Goal: Task Accomplishment & Management: Complete application form

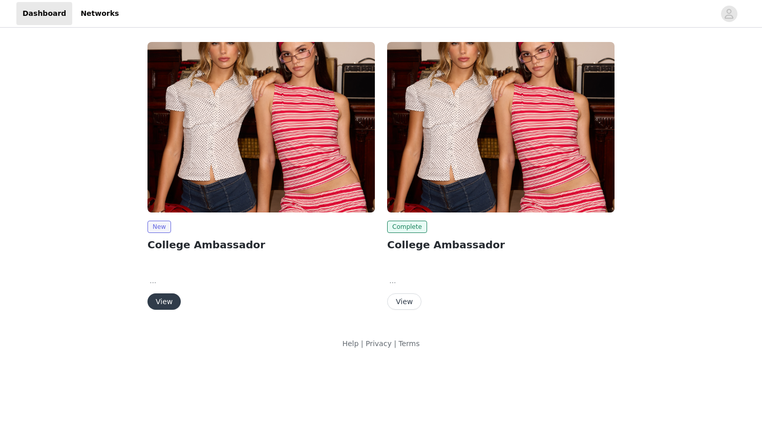
click at [163, 303] on button "View" at bounding box center [163, 301] width 33 height 16
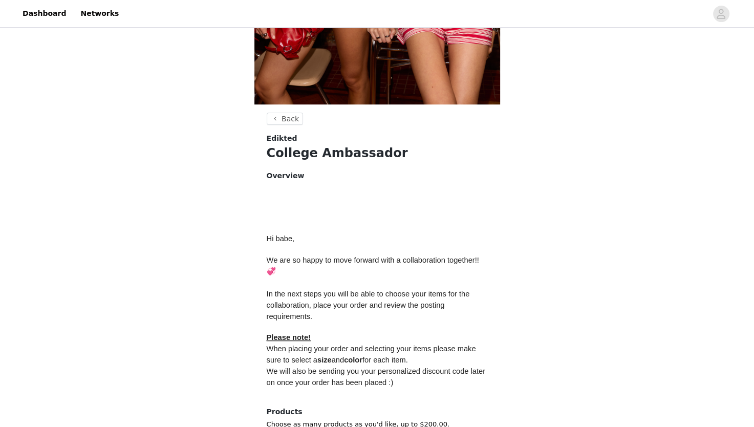
scroll to position [411, 0]
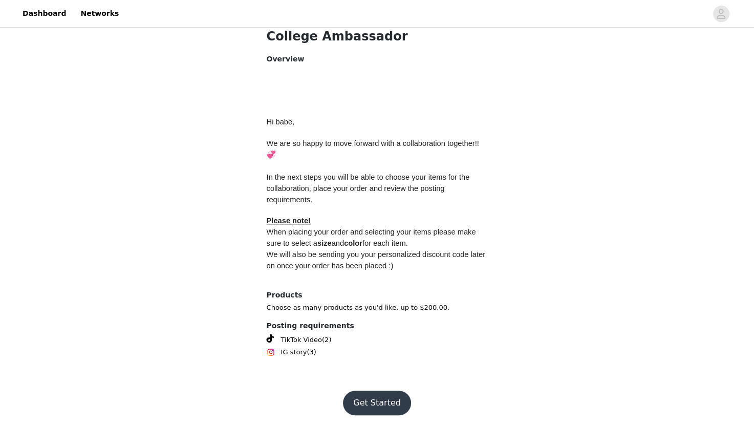
click at [375, 402] on button "Get Started" at bounding box center [377, 403] width 68 height 25
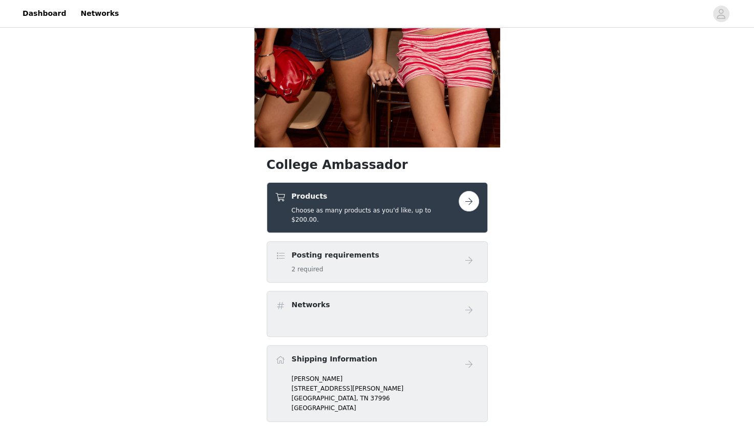
scroll to position [259, 0]
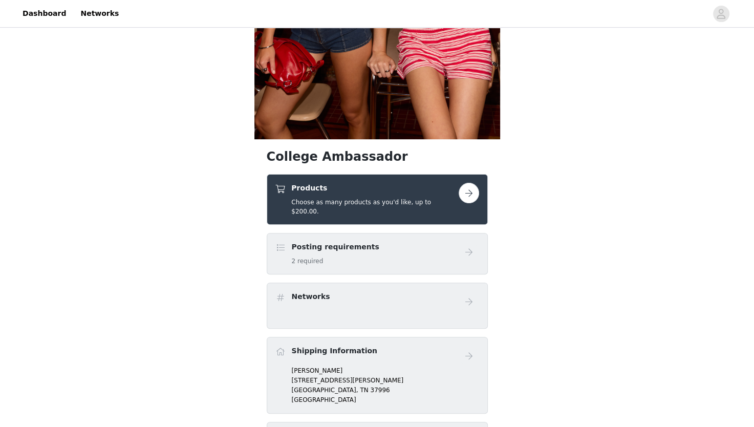
click at [468, 195] on button "button" at bounding box center [469, 193] width 20 height 20
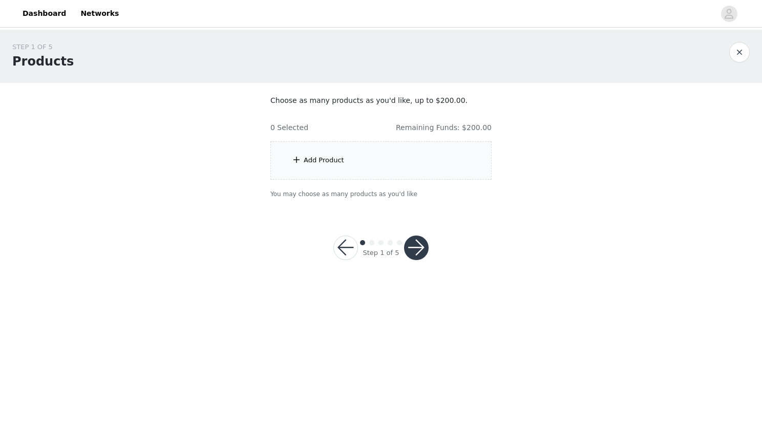
click at [344, 161] on div "Add Product" at bounding box center [380, 160] width 221 height 38
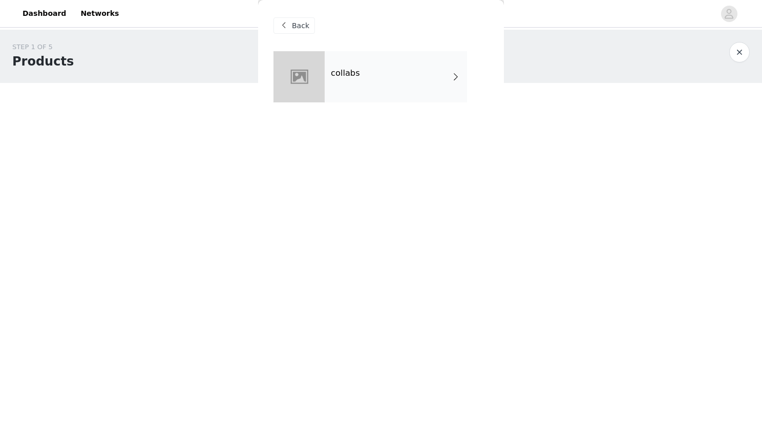
click at [365, 94] on div "collabs" at bounding box center [396, 76] width 142 height 51
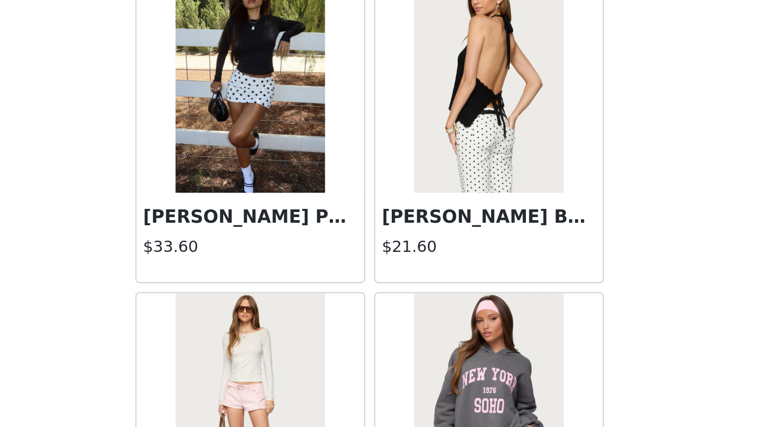
scroll to position [1024, 0]
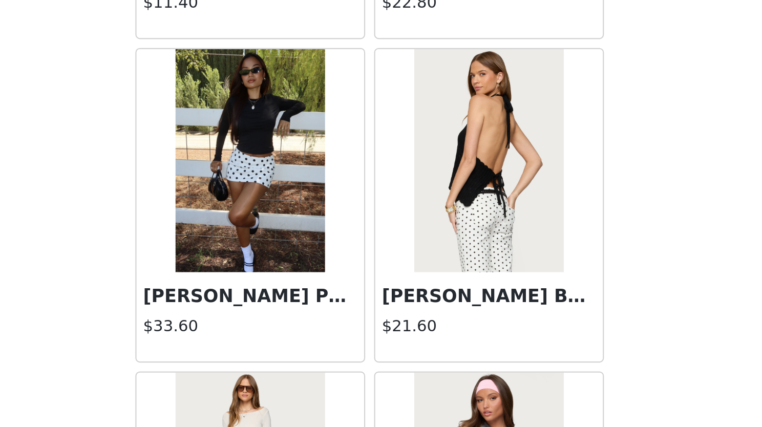
click at [445, 264] on img at bounding box center [435, 266] width 68 height 102
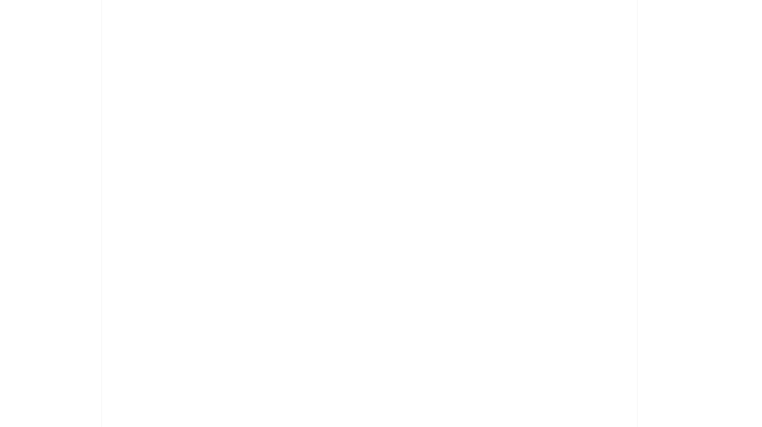
scroll to position [0, 0]
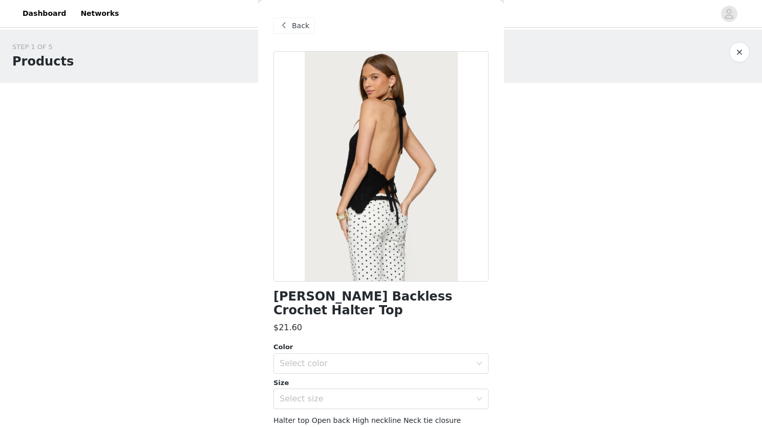
click at [284, 28] on span at bounding box center [283, 25] width 12 height 12
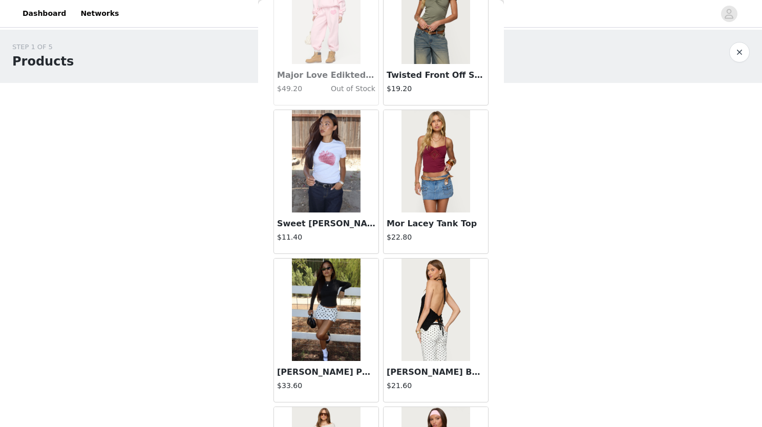
scroll to position [1137, 0]
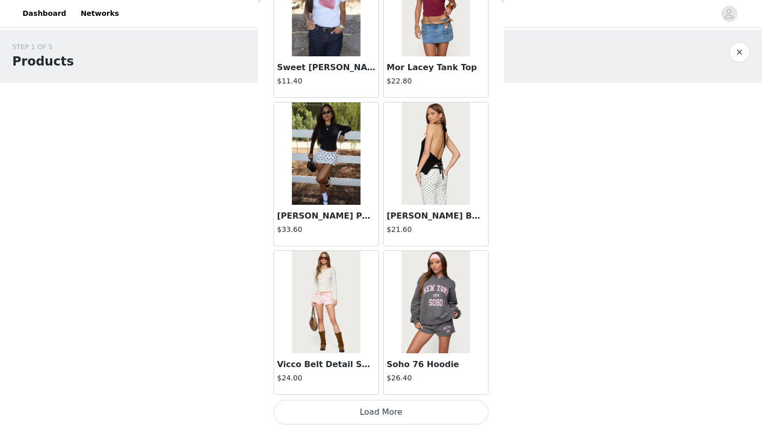
click at [361, 411] on button "Load More" at bounding box center [380, 412] width 215 height 25
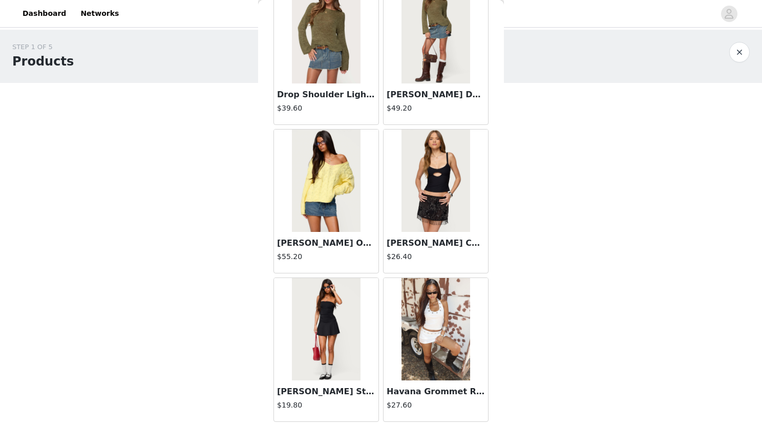
scroll to position [2620, 0]
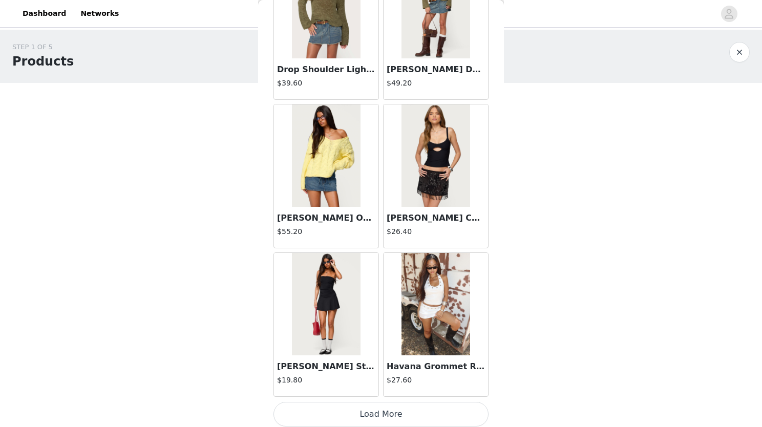
click at [374, 415] on button "Load More" at bounding box center [380, 414] width 215 height 25
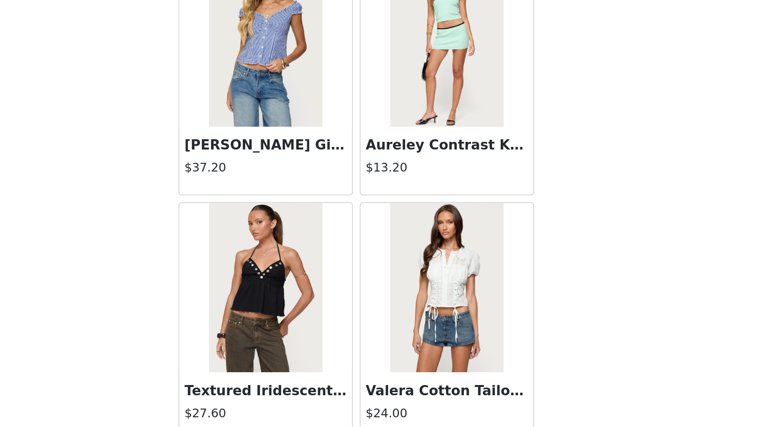
scroll to position [3923, 0]
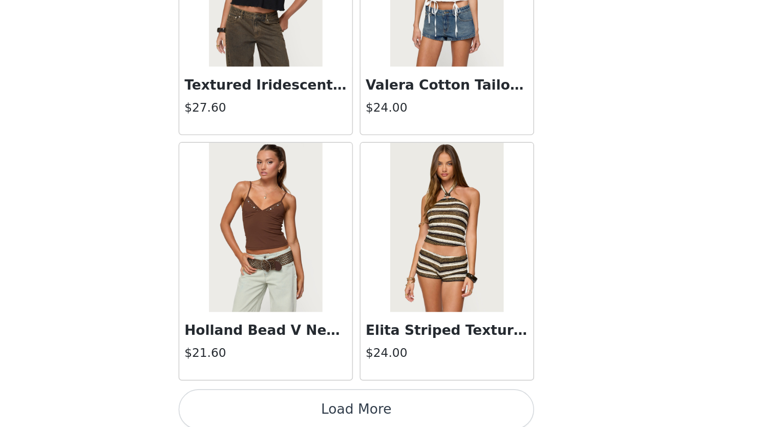
click at [402, 421] on button "Load More" at bounding box center [380, 416] width 215 height 25
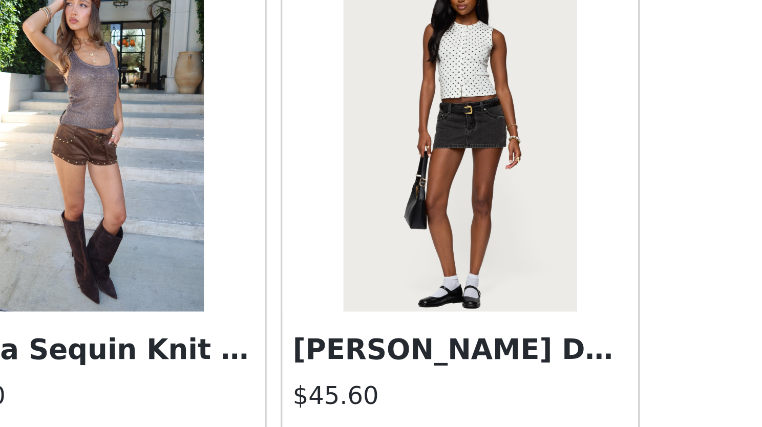
scroll to position [0, 0]
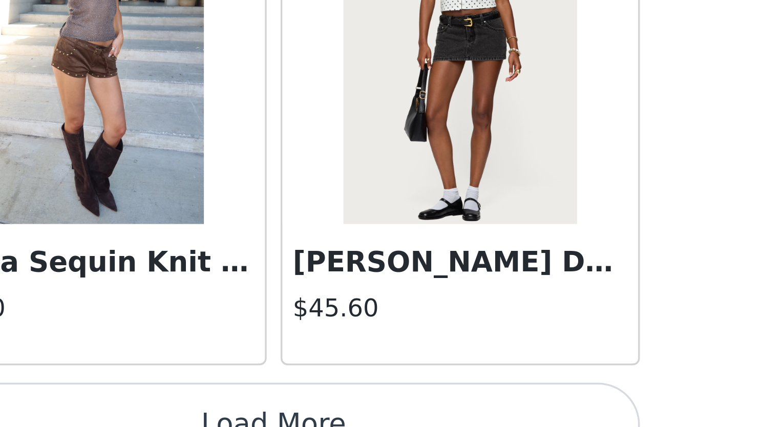
click at [403, 414] on button "Load More" at bounding box center [380, 426] width 215 height 25
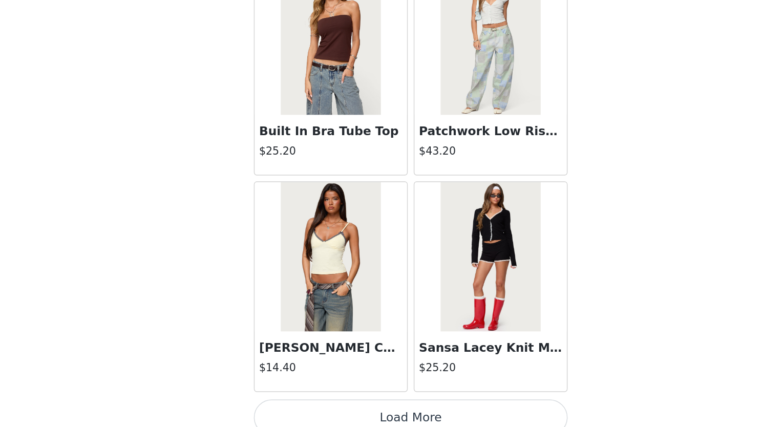
click at [408, 420] on button "Load More" at bounding box center [380, 420] width 215 height 25
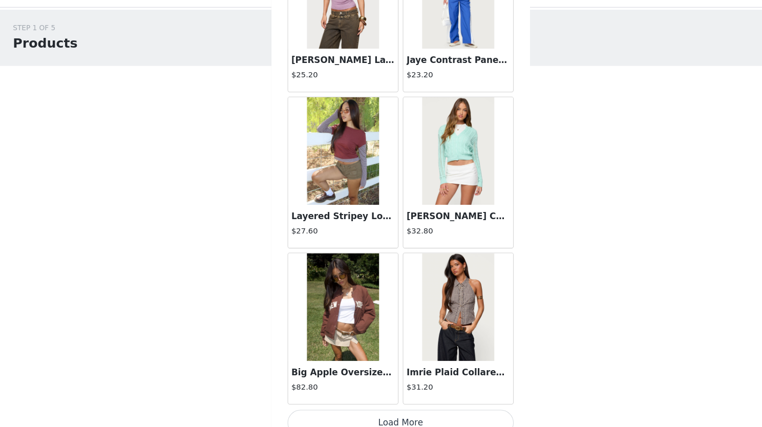
click at [375, 416] on button "Load More" at bounding box center [380, 422] width 215 height 25
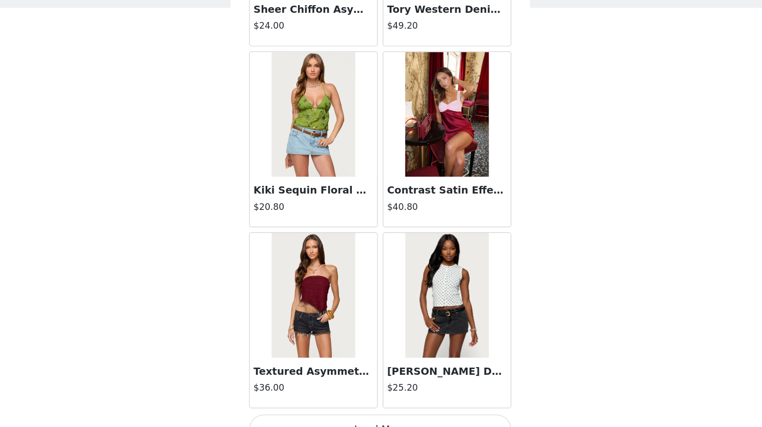
scroll to position [10033, 0]
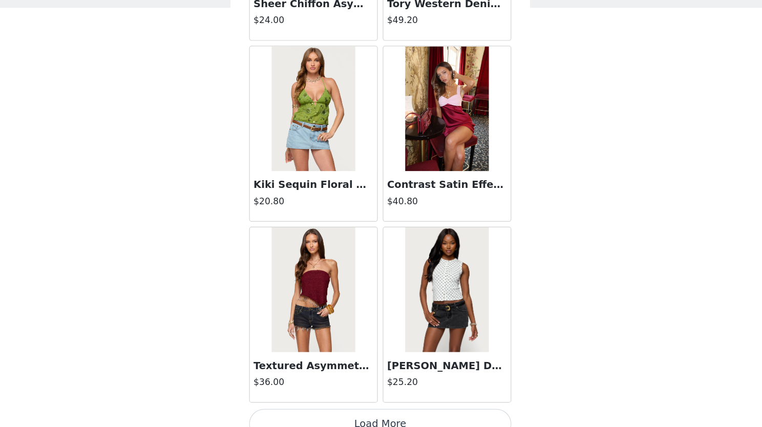
click at [371, 412] on button "Load More" at bounding box center [380, 424] width 215 height 25
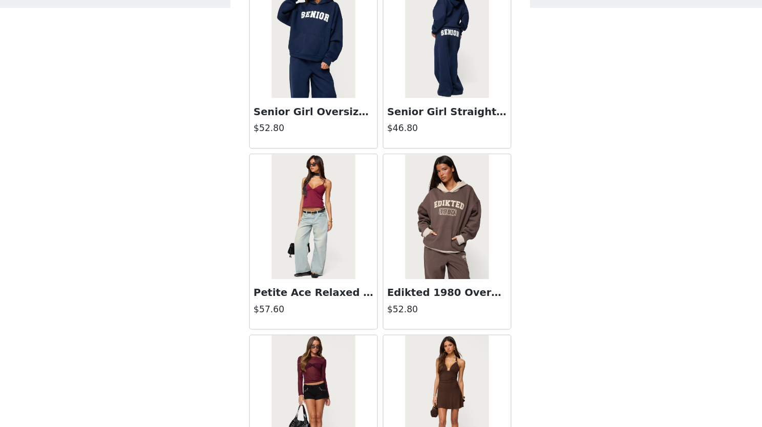
scroll to position [11135, 0]
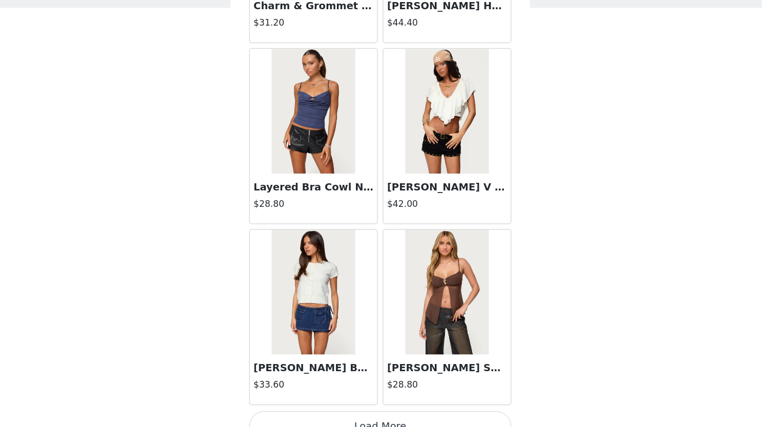
click at [360, 414] on button "Load More" at bounding box center [380, 426] width 215 height 25
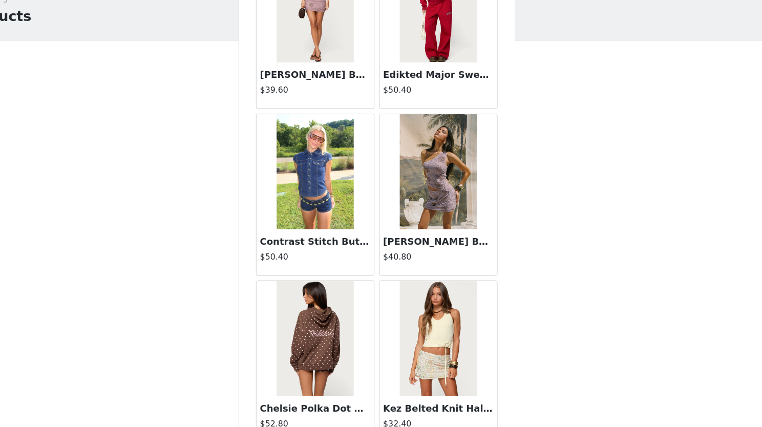
scroll to position [12999, 0]
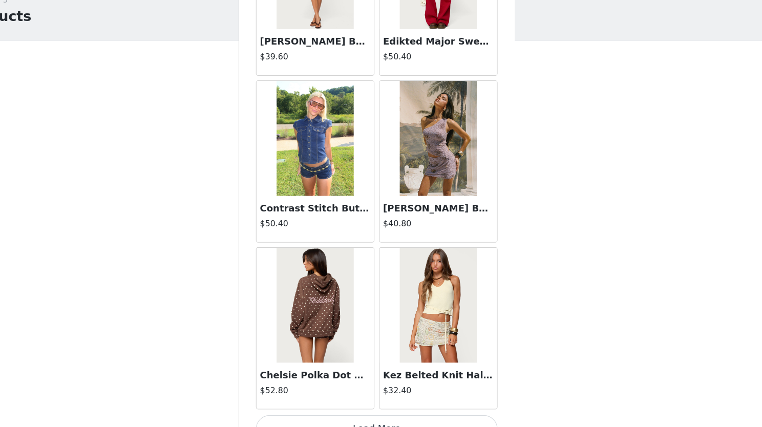
click at [360, 416] on button "Load More" at bounding box center [380, 428] width 215 height 25
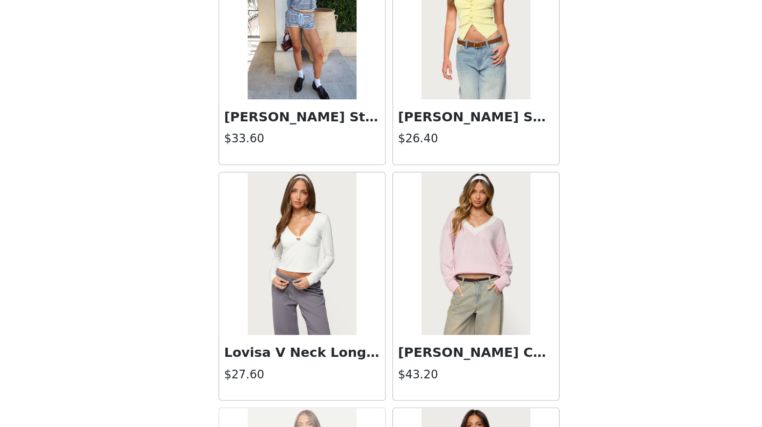
scroll to position [13893, 0]
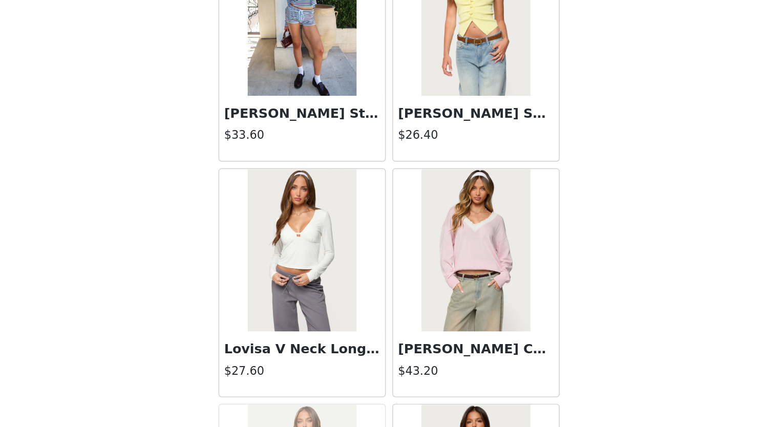
click at [427, 237] on div "$26.40" at bounding box center [436, 243] width 98 height 13
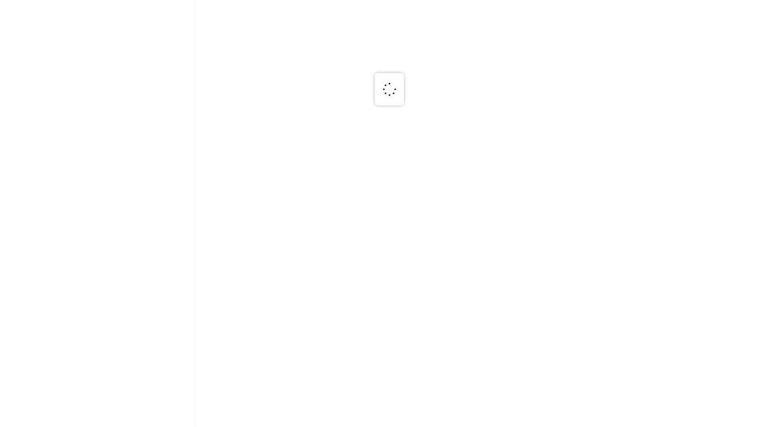
scroll to position [0, 0]
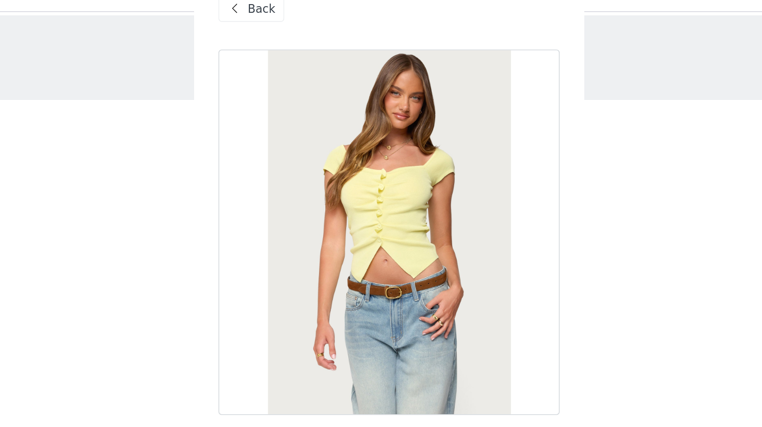
drag, startPoint x: 458, startPoint y: 148, endPoint x: 291, endPoint y: 27, distance: 205.9
click at [291, 27] on div "Back" at bounding box center [293, 25] width 41 height 16
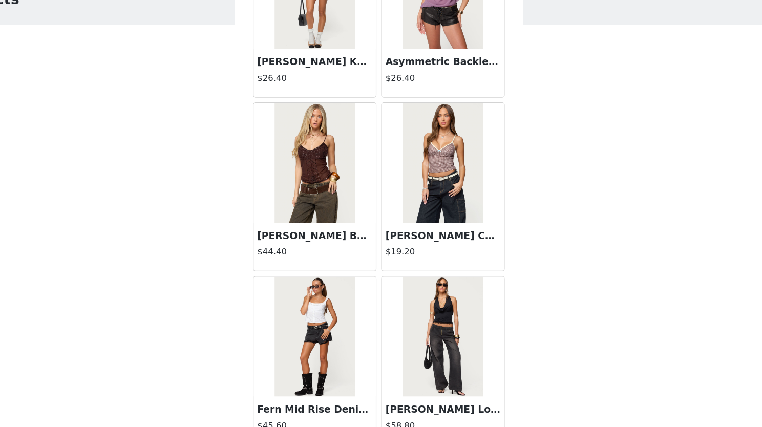
scroll to position [14482, 0]
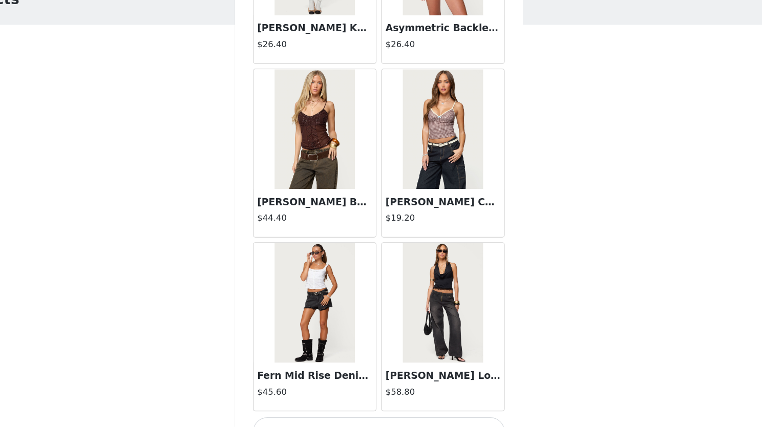
click at [377, 418] on button "Load More" at bounding box center [380, 430] width 215 height 25
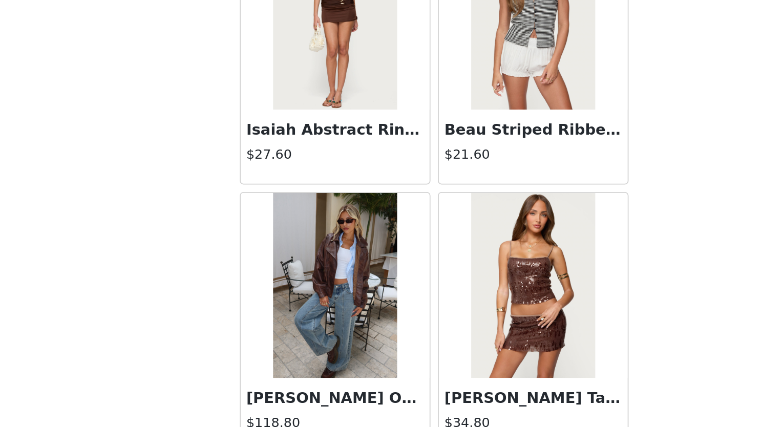
scroll to position [0, 0]
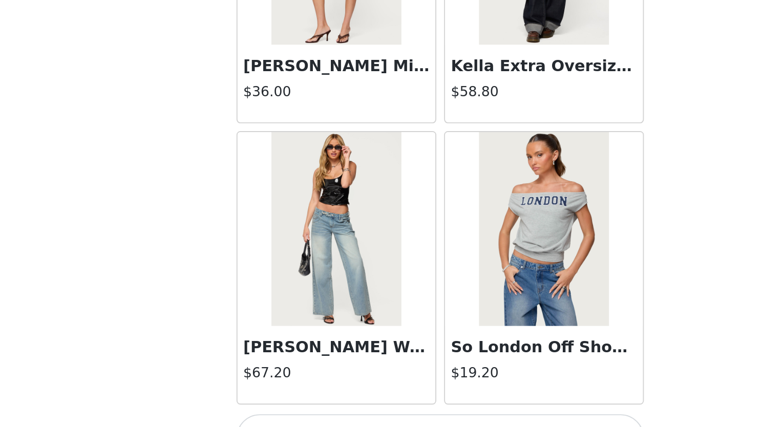
click at [392, 420] on button "Load More" at bounding box center [380, 432] width 215 height 25
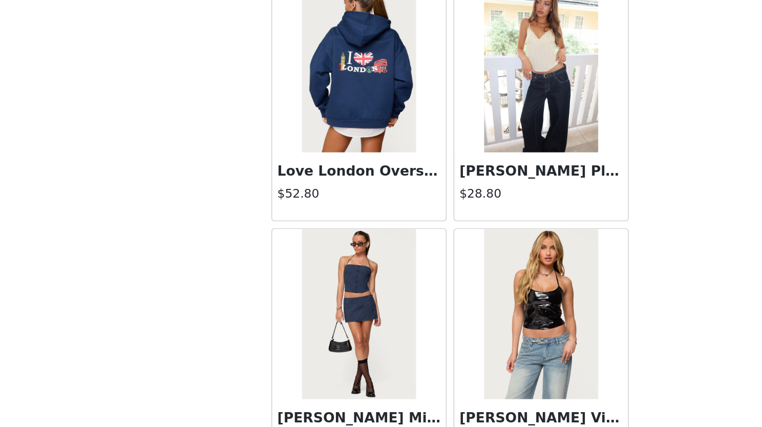
scroll to position [17447, 0]
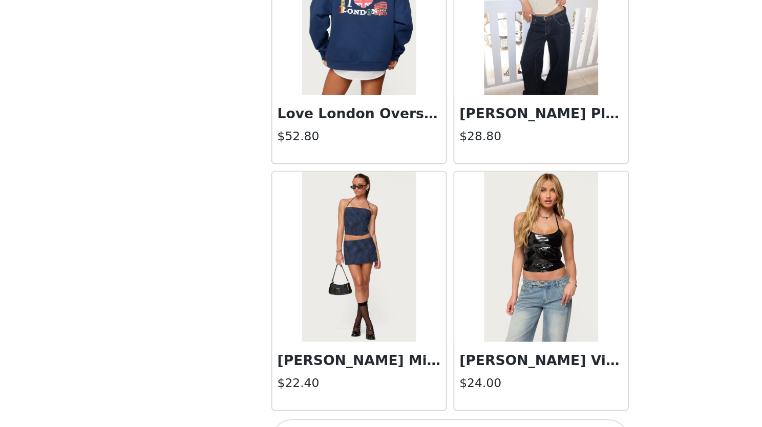
click at [377, 422] on button "Load More" at bounding box center [380, 434] width 215 height 25
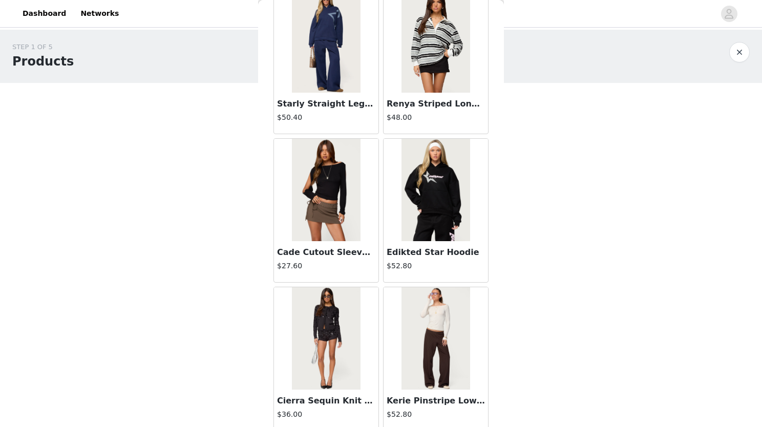
scroll to position [18930, 0]
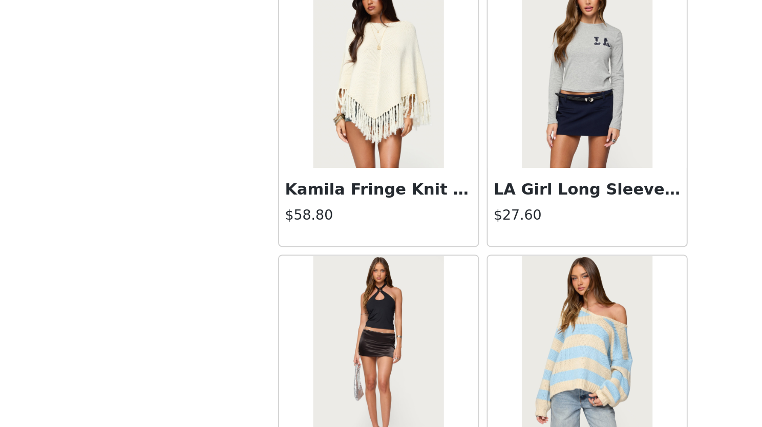
scroll to position [20412, 0]
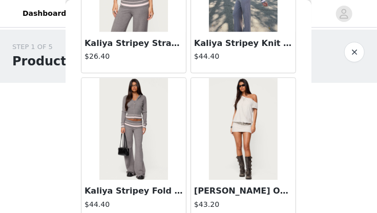
scroll to position [22109, 0]
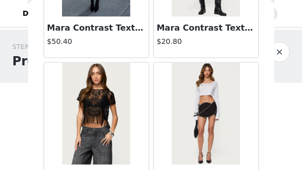
scroll to position [23660, 0]
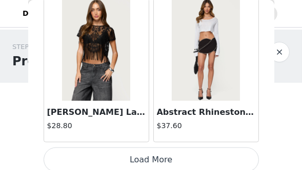
click at [121, 157] on button "Load More" at bounding box center [151, 160] width 215 height 25
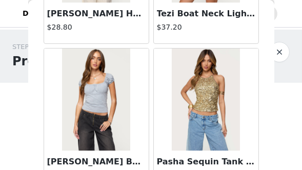
scroll to position [25145, 0]
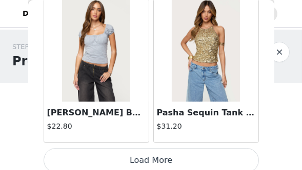
click at [171, 154] on button "Load More" at bounding box center [151, 160] width 215 height 25
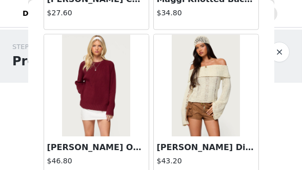
scroll to position [26629, 0]
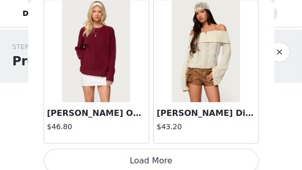
click at [190, 158] on button "Load More" at bounding box center [151, 161] width 215 height 25
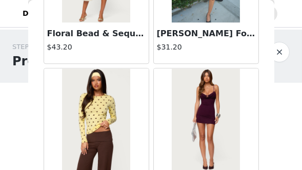
scroll to position [26858, 0]
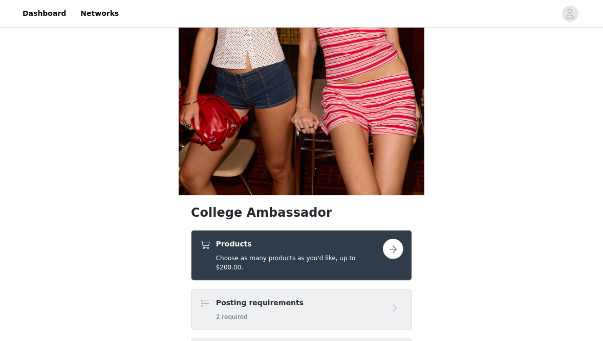
scroll to position [203, 0]
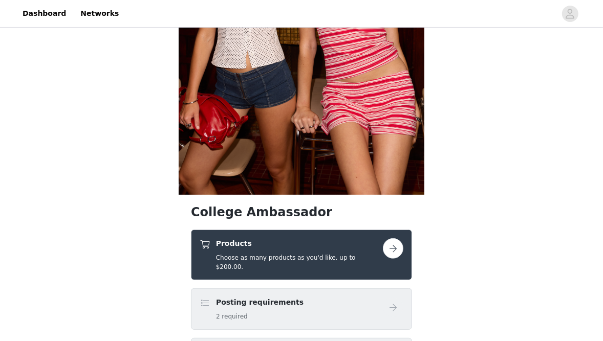
click at [383, 244] on link at bounding box center [393, 249] width 20 height 20
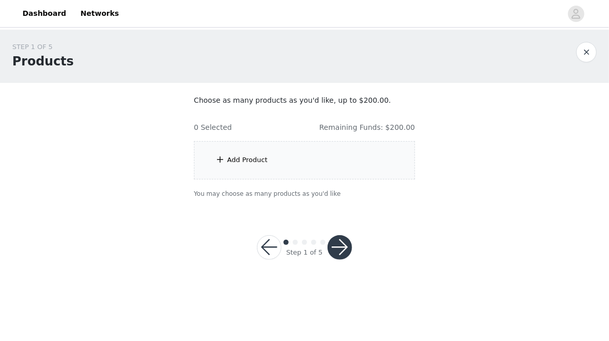
click at [308, 160] on div "Add Product" at bounding box center [304, 160] width 221 height 38
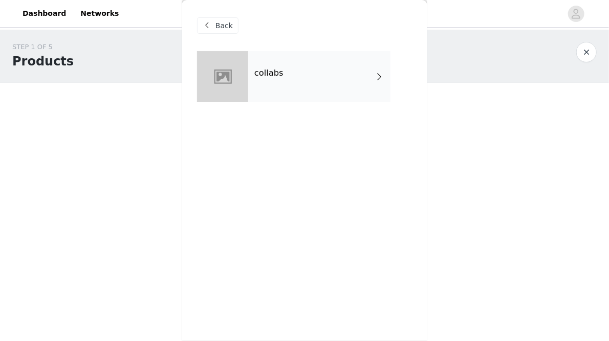
click at [323, 92] on div "collabs" at bounding box center [319, 76] width 142 height 51
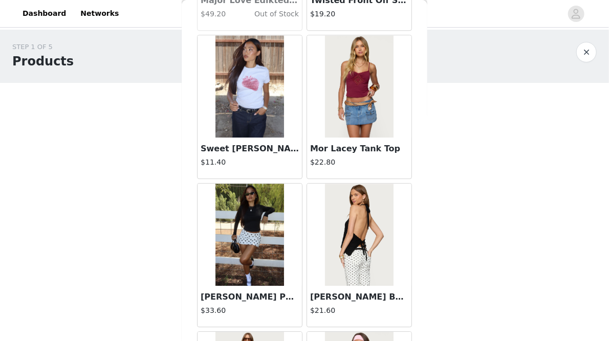
scroll to position [1221, 0]
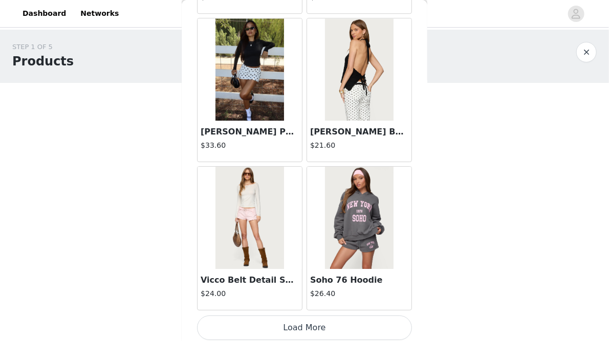
click at [309, 324] on button "Load More" at bounding box center [304, 328] width 215 height 25
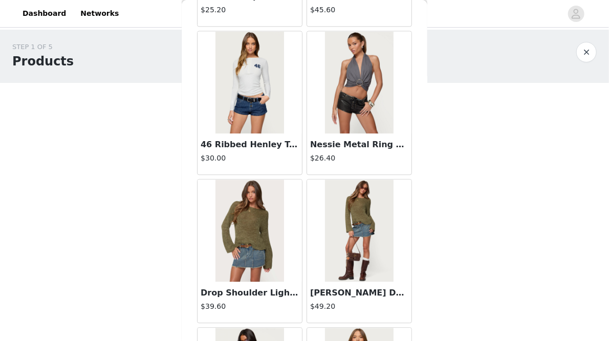
scroll to position [2702, 0]
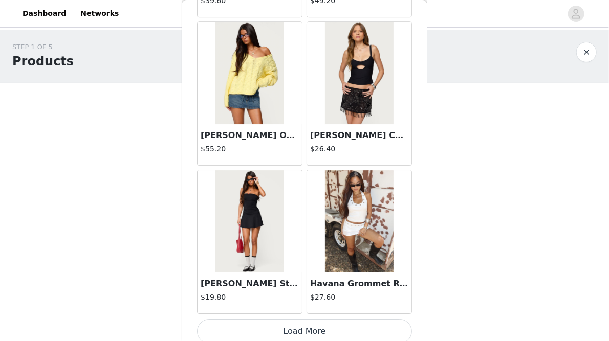
drag, startPoint x: 309, startPoint y: 324, endPoint x: 303, endPoint y: 324, distance: 6.2
click at [303, 324] on button "Load More" at bounding box center [304, 331] width 215 height 25
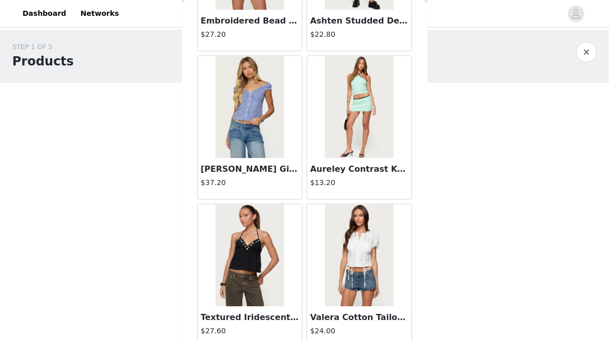
scroll to position [4183, 0]
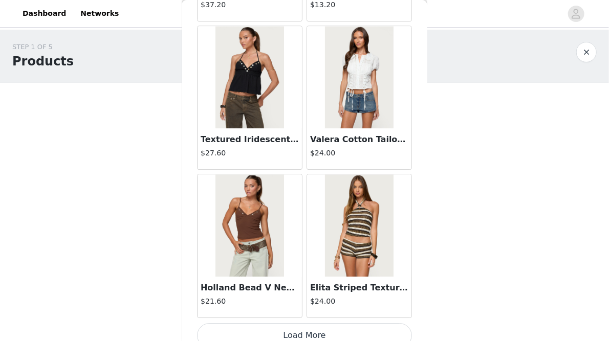
click at [290, 327] on button "Load More" at bounding box center [304, 336] width 215 height 25
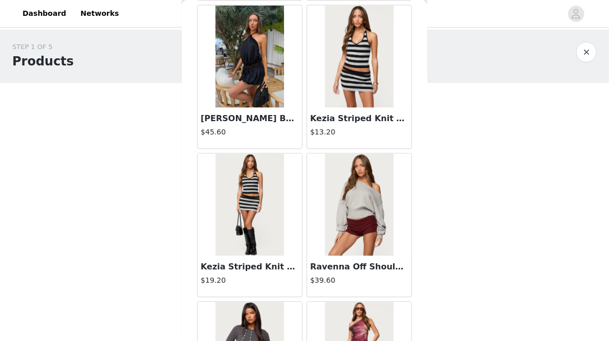
scroll to position [5664, 0]
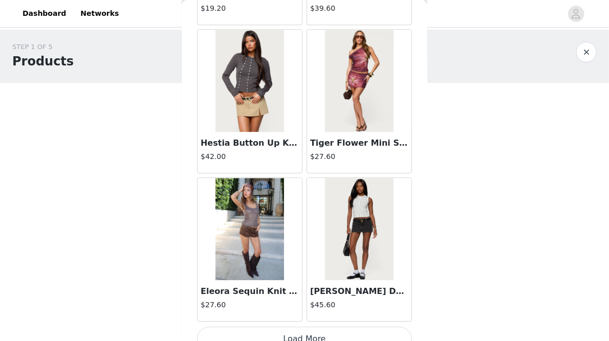
click at [280, 327] on button "Load More" at bounding box center [304, 339] width 215 height 25
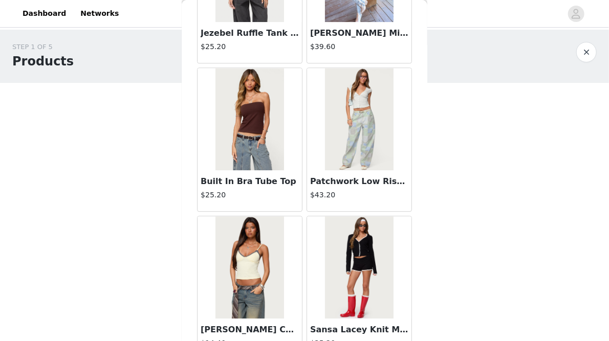
scroll to position [7145, 0]
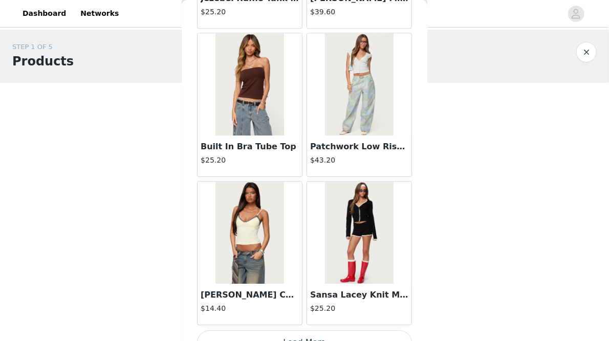
click at [287, 331] on button "Load More" at bounding box center [304, 343] width 215 height 25
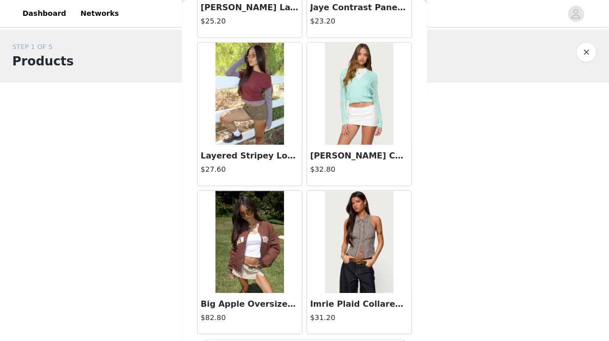
scroll to position [8626, 0]
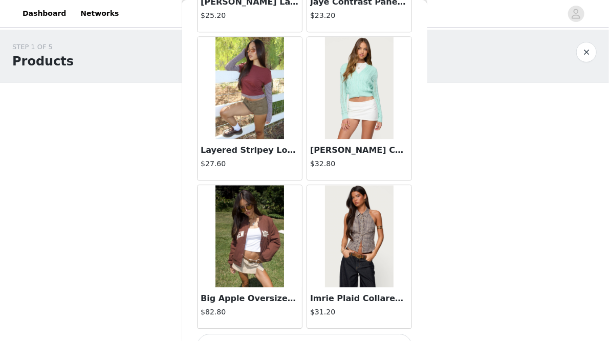
click at [287, 334] on button "Load More" at bounding box center [304, 346] width 215 height 25
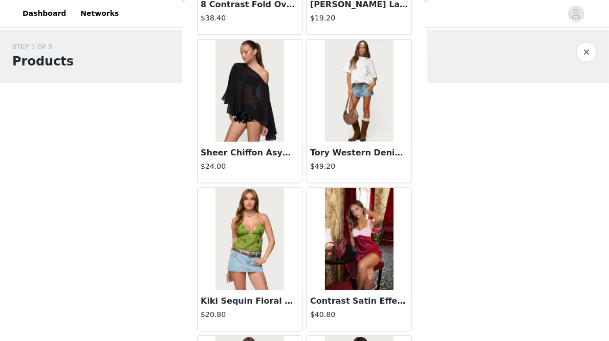
scroll to position [10108, 0]
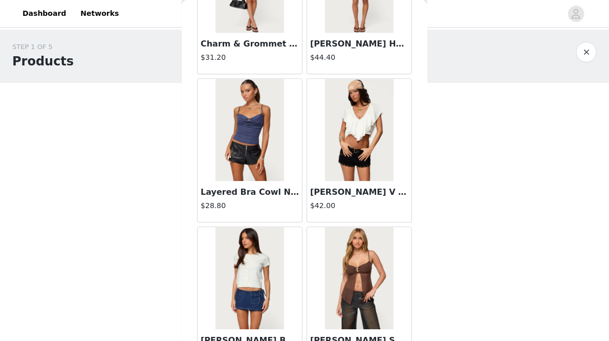
scroll to position [11588, 0]
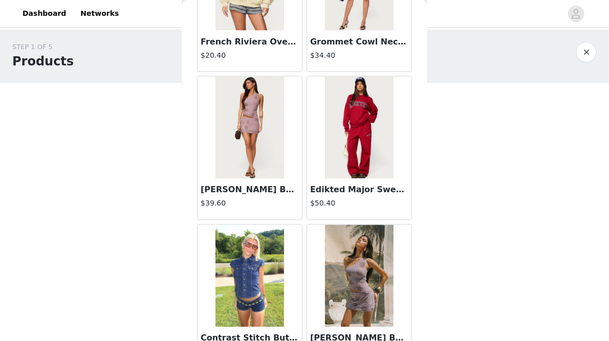
scroll to position [13069, 0]
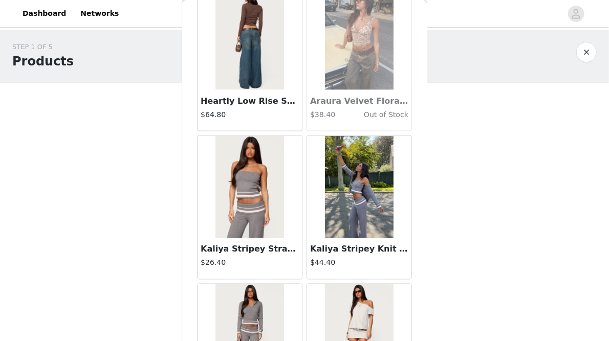
scroll to position [21956, 0]
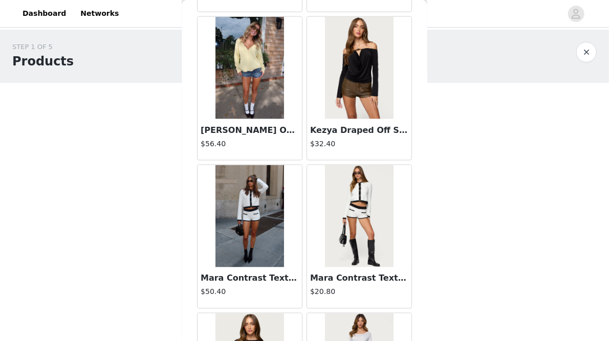
scroll to position [23437, 0]
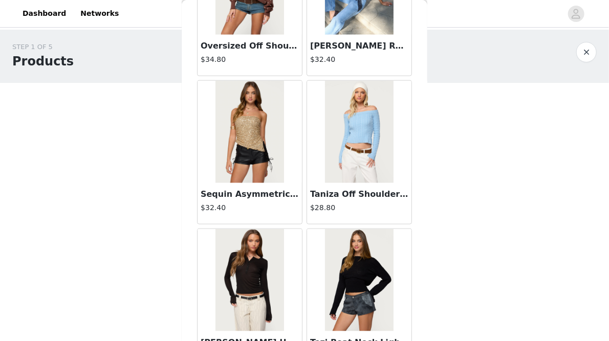
scroll to position [24918, 0]
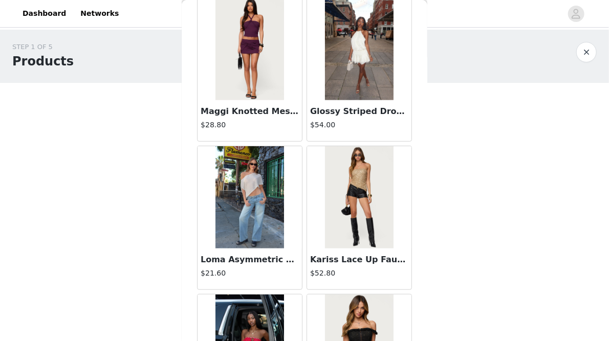
scroll to position [27880, 0]
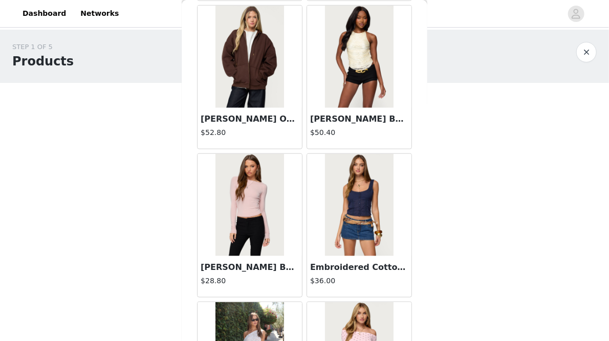
scroll to position [29361, 0]
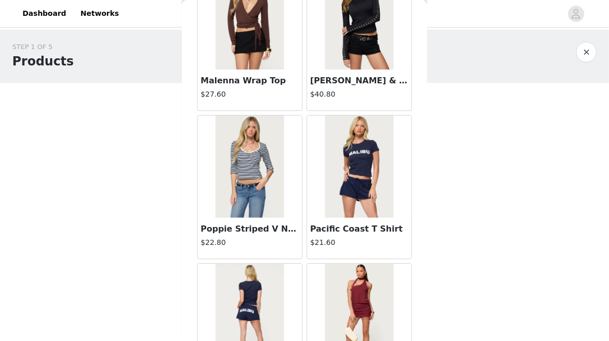
scroll to position [32324, 0]
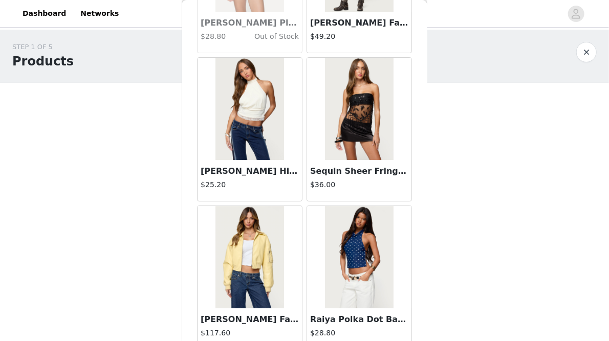
scroll to position [33804, 0]
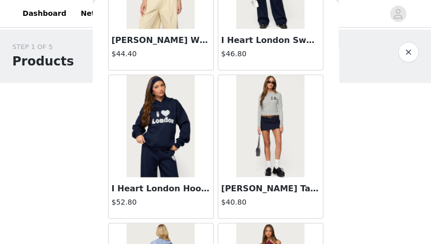
scroll to position [1, 0]
click at [267, 111] on img at bounding box center [270, 126] width 68 height 102
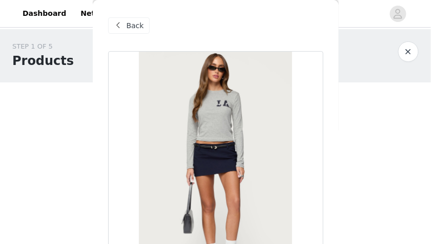
scroll to position [0, 0]
click at [132, 18] on div "Back" at bounding box center [128, 25] width 41 height 16
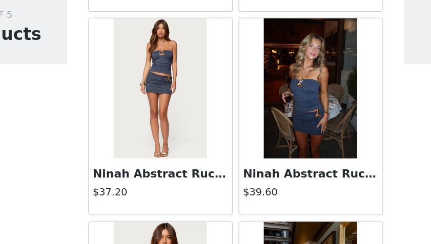
scroll to position [32813, 0]
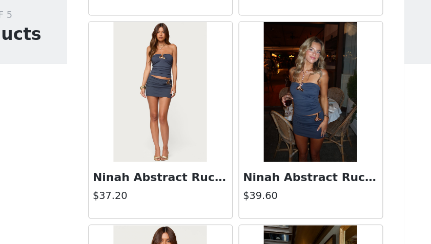
click at [244, 98] on img at bounding box center [270, 103] width 68 height 102
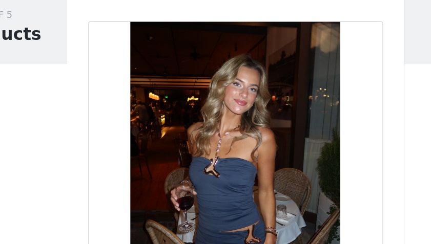
scroll to position [1, 0]
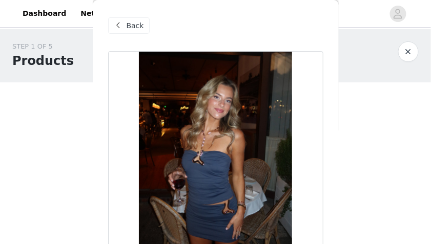
click at [120, 22] on span at bounding box center [118, 25] width 12 height 12
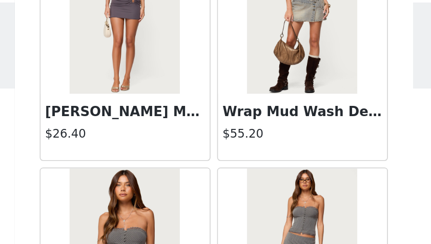
scroll to position [29701, 0]
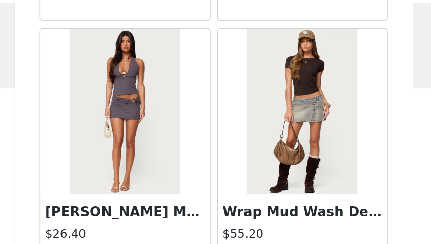
click at [239, 93] on img at bounding box center [270, 97] width 68 height 102
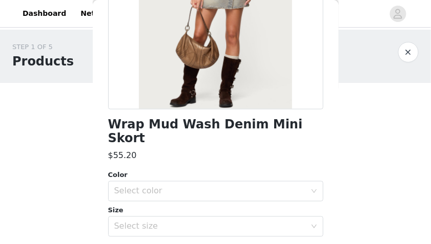
scroll to position [0, 0]
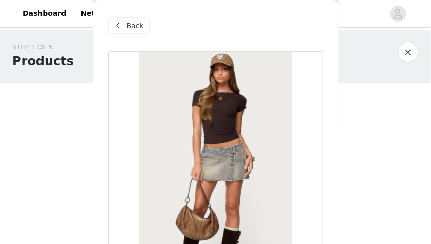
click at [134, 25] on span "Back" at bounding box center [134, 25] width 17 height 11
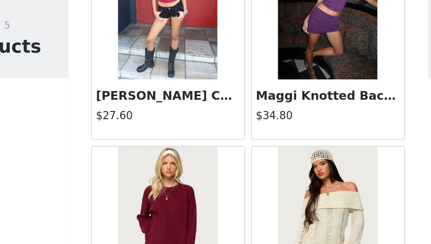
scroll to position [26498, 0]
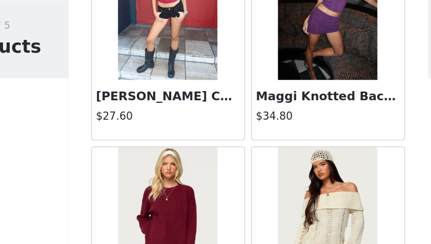
click at [216, 81] on div "Maggi Knotted Backless Mesh Top $34.80" at bounding box center [271, 54] width 110 height 148
click at [78, 78] on div "STEP 1 OF 5 Products" at bounding box center [215, 56] width 431 height 53
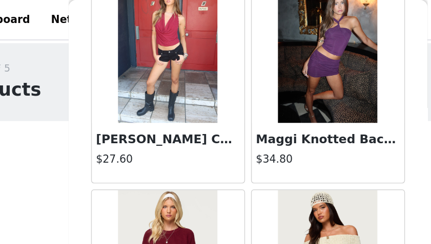
click at [78, 48] on div "STEP 1 OF 5 Products" at bounding box center [205, 56] width 386 height 29
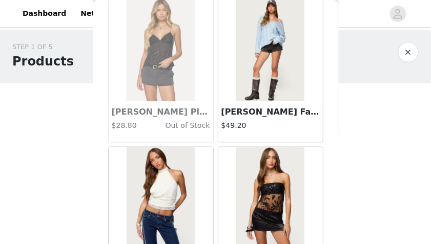
scroll to position [33346, 0]
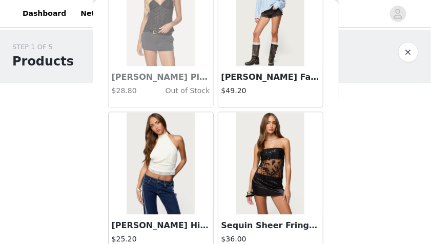
click at [149, 172] on img at bounding box center [160, 164] width 68 height 102
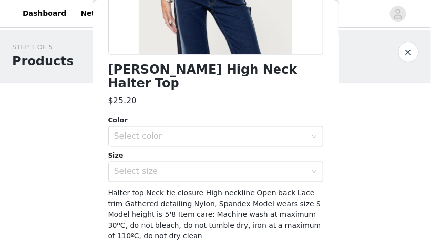
scroll to position [246, 0]
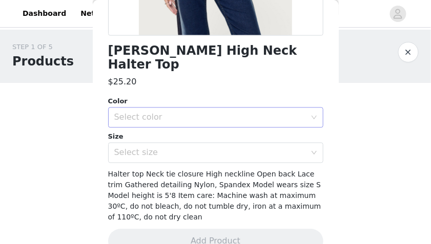
click at [173, 113] on div "Select color" at bounding box center [209, 118] width 191 height 10
click at [164, 124] on li "CREAM" at bounding box center [213, 126] width 210 height 16
click at [159, 148] on div "Select size" at bounding box center [209, 153] width 191 height 10
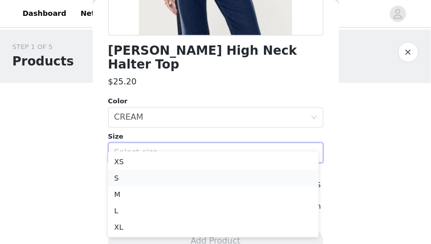
click at [147, 174] on li "S" at bounding box center [213, 178] width 210 height 16
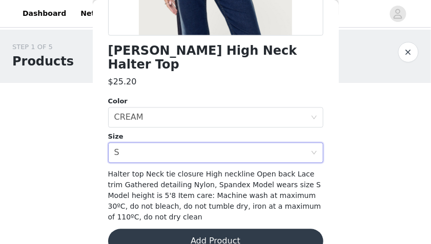
click at [181, 230] on button "Add Product" at bounding box center [215, 241] width 215 height 25
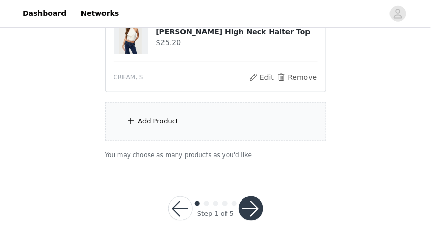
scroll to position [131, 0]
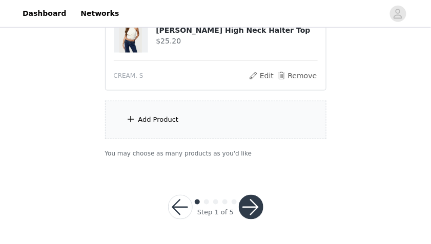
click at [151, 120] on div "Add Product" at bounding box center [158, 120] width 40 height 10
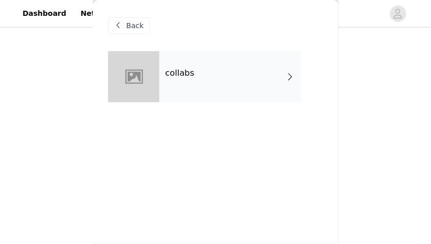
click at [189, 93] on div "collabs" at bounding box center [230, 76] width 142 height 51
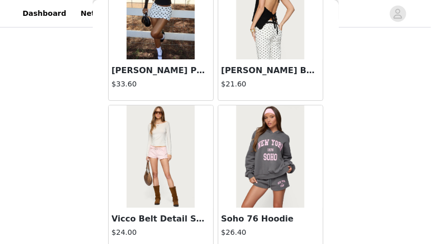
scroll to position [1321, 0]
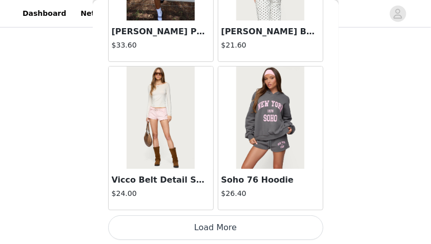
click at [217, 225] on button "Load More" at bounding box center [215, 228] width 215 height 25
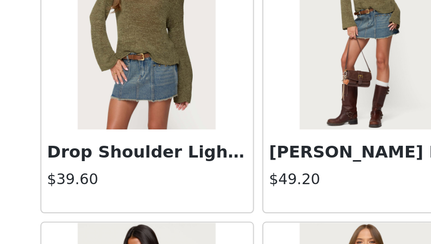
scroll to position [2560, 0]
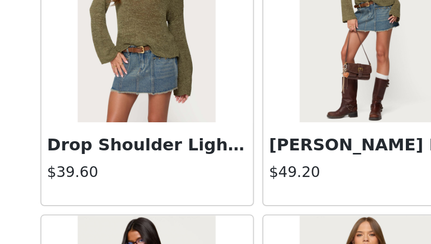
click at [160, 107] on img at bounding box center [160, 66] width 68 height 102
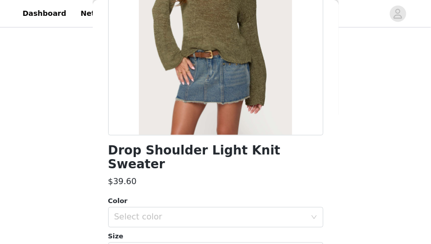
scroll to position [150, 0]
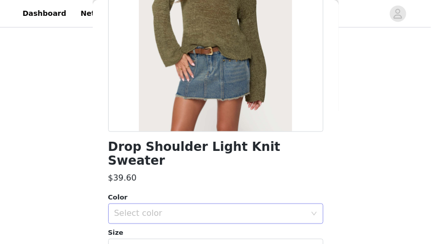
click at [187, 209] on div "Select color" at bounding box center [209, 214] width 191 height 10
click at [166, 223] on li "OLIVE" at bounding box center [213, 222] width 210 height 16
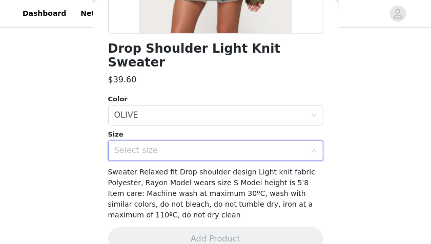
scroll to position [249, 0]
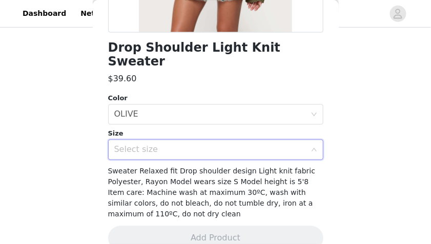
click at [146, 141] on div "Select size" at bounding box center [212, 149] width 196 height 19
click at [199, 145] on div "Select size" at bounding box center [209, 150] width 191 height 10
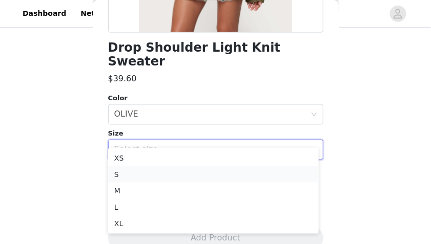
click at [178, 170] on li "S" at bounding box center [213, 174] width 210 height 16
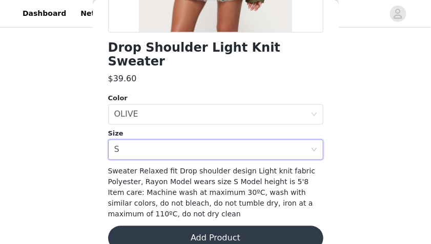
click at [174, 226] on button "Add Product" at bounding box center [215, 238] width 215 height 25
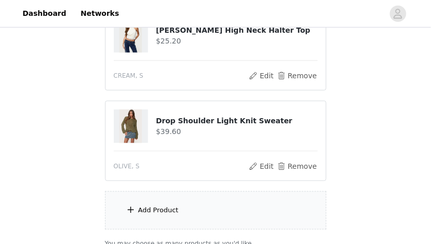
click at [148, 207] on div "Add Product" at bounding box center [158, 210] width 40 height 10
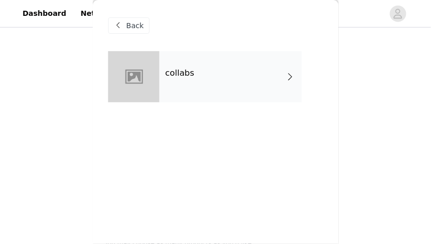
click at [199, 87] on div "collabs" at bounding box center [230, 76] width 142 height 51
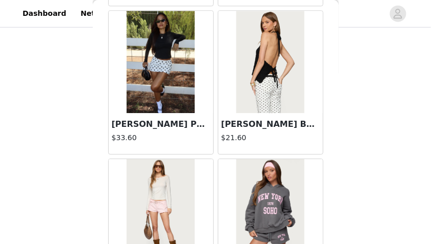
scroll to position [1321, 0]
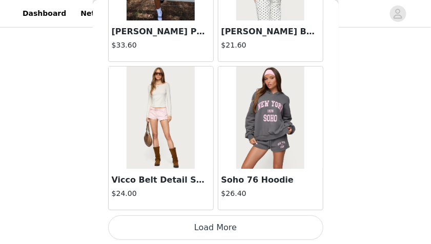
click at [215, 223] on button "Load More" at bounding box center [215, 228] width 215 height 25
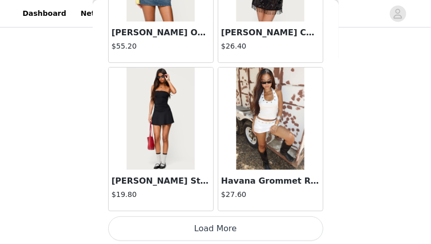
click at [217, 223] on button "Load More" at bounding box center [215, 229] width 215 height 25
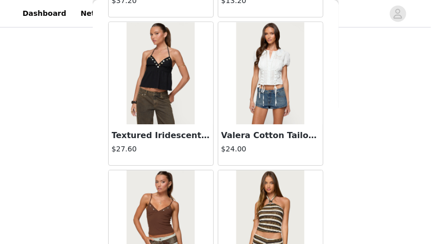
scroll to position [4289, 0]
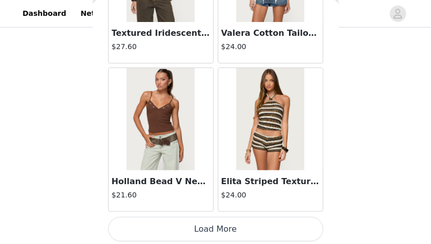
click at [215, 235] on button "Load More" at bounding box center [215, 229] width 215 height 25
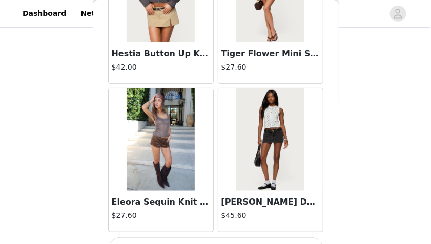
scroll to position [5773, 0]
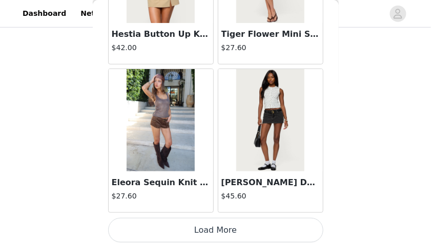
click at [218, 228] on button "Load More" at bounding box center [215, 230] width 215 height 25
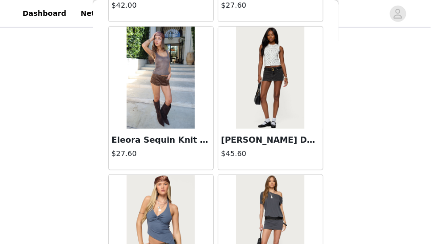
scroll to position [5809, 0]
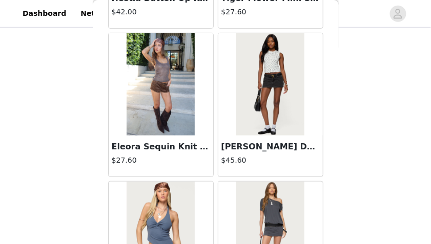
click at [276, 157] on h4 "$45.60" at bounding box center [270, 160] width 98 height 11
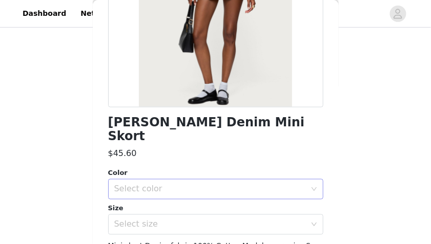
scroll to position [174, 0]
click at [221, 184] on div "Select color" at bounding box center [209, 189] width 191 height 10
click at [189, 201] on li "BLACK WASHED" at bounding box center [213, 197] width 210 height 16
click at [169, 217] on div "Select size" at bounding box center [212, 224] width 196 height 19
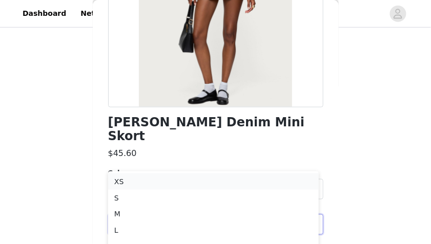
scroll to position [145, 0]
click at [127, 193] on li "S" at bounding box center [213, 196] width 210 height 16
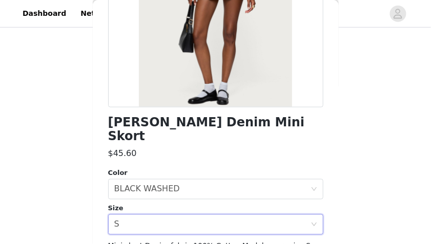
scroll to position [243, 0]
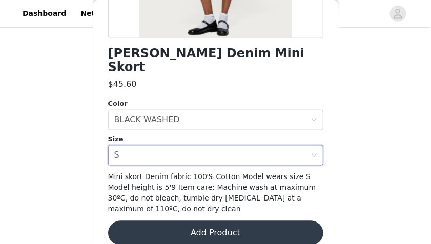
click at [174, 221] on button "Add Product" at bounding box center [215, 233] width 215 height 25
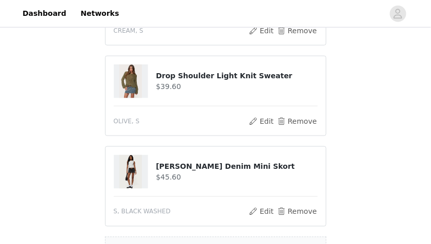
scroll to position [312, 0]
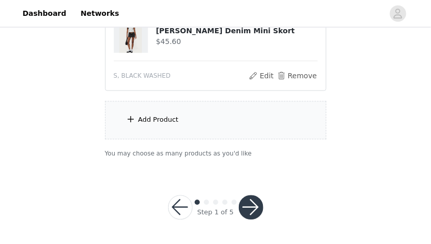
click at [159, 129] on div "Add Product" at bounding box center [215, 120] width 221 height 38
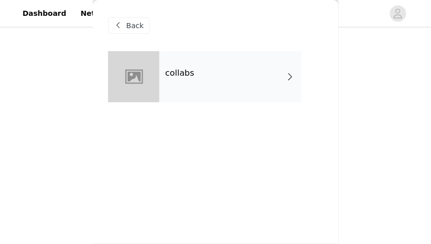
click at [168, 87] on div "collabs" at bounding box center [230, 76] width 142 height 51
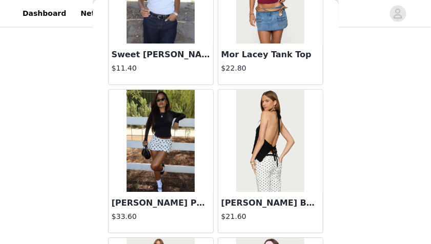
scroll to position [1321, 0]
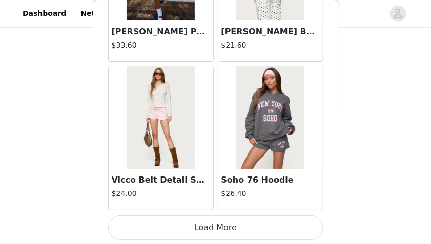
click at [206, 224] on button "Load More" at bounding box center [215, 228] width 215 height 25
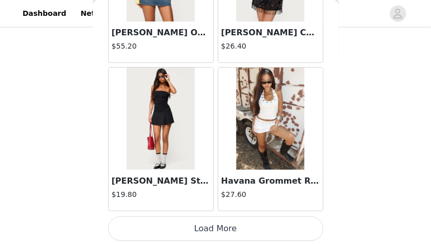
click at [210, 225] on button "Load More" at bounding box center [215, 229] width 215 height 25
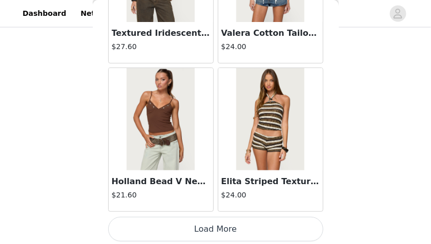
click at [211, 225] on button "Load More" at bounding box center [215, 229] width 215 height 25
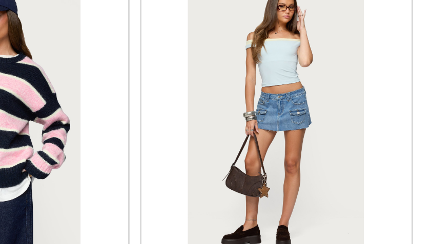
scroll to position [312, 0]
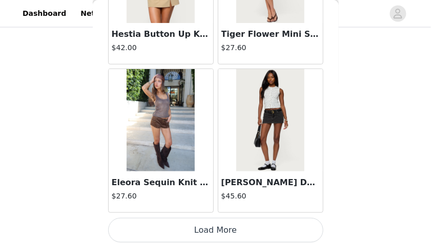
click at [213, 233] on button "Load More" at bounding box center [215, 230] width 215 height 25
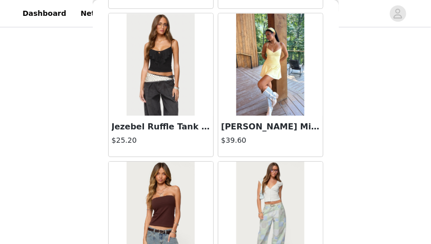
scroll to position [7017, 0]
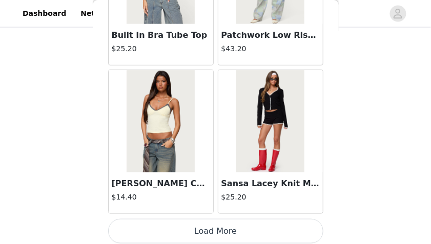
click at [213, 230] on button "Load More" at bounding box center [215, 231] width 215 height 25
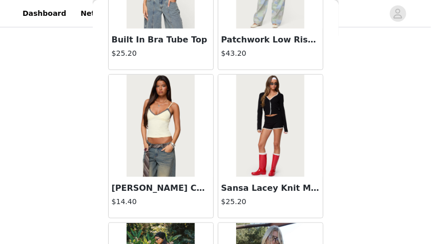
scroll to position [7257, 0]
